Goal: Navigation & Orientation: Find specific page/section

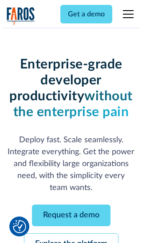
scroll to position [94, 0]
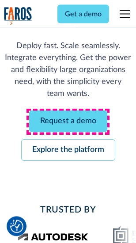
click at [68, 122] on link "Request a demo" at bounding box center [68, 122] width 78 height 22
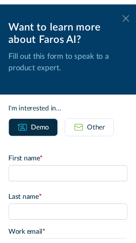
scroll to position [0, 0]
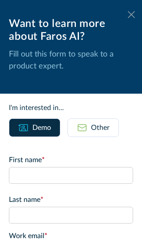
click at [127, 15] on icon at bounding box center [130, 14] width 7 height 7
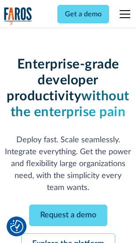
scroll to position [123, 0]
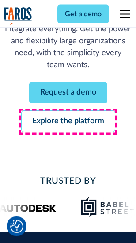
click at [68, 122] on link "Explore the platform" at bounding box center [68, 122] width 94 height 22
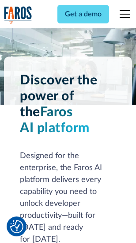
scroll to position [6741, 0]
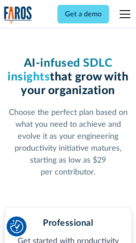
scroll to position [1403, 0]
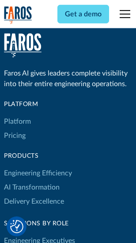
click at [17, 122] on link "Platform" at bounding box center [17, 122] width 27 height 14
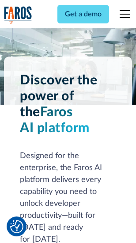
scroll to position [7026, 0]
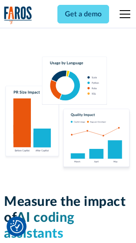
scroll to position [5525, 0]
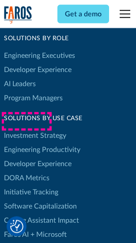
click at [27, 171] on link "DORA Metrics" at bounding box center [27, 178] width 46 height 14
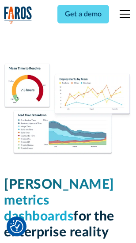
scroll to position [3918, 0]
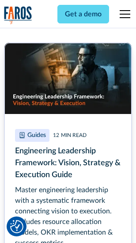
scroll to position [4052, 0]
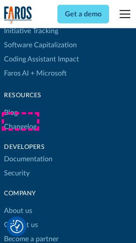
click at [20, 122] on link "Changelog" at bounding box center [20, 127] width 33 height 14
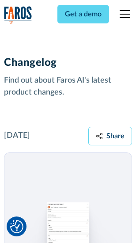
scroll to position [10852, 0]
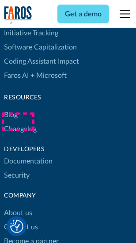
click at [18, 207] on link "About us" at bounding box center [18, 214] width 28 height 14
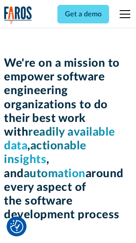
scroll to position [3061, 0]
